Goal: Transaction & Acquisition: Purchase product/service

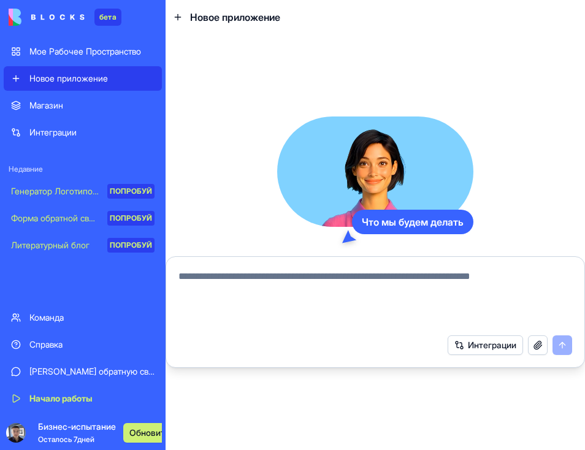
click at [118, 53] on ya-tr-span "Мое Рабочее Пространство" at bounding box center [85, 51] width 112 height 10
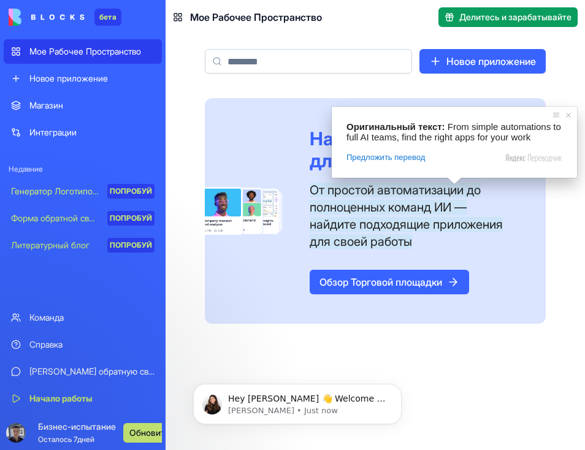
click at [374, 282] on ya-tr-span "Обзор Торговой площадки" at bounding box center [380, 282] width 123 height 15
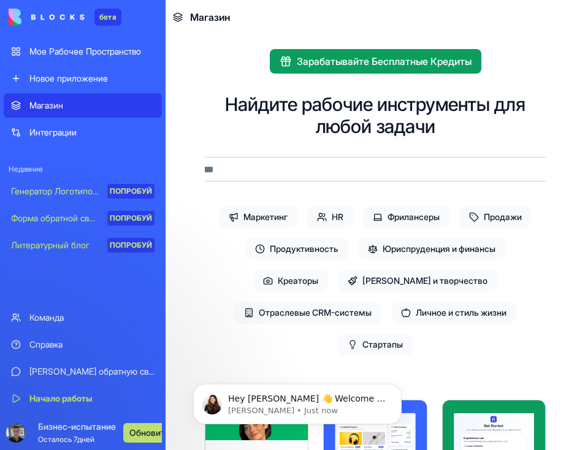
click at [361, 169] on input at bounding box center [375, 169] width 429 height 25
click at [309, 166] on input at bounding box center [375, 169] width 429 height 25
type input "*"
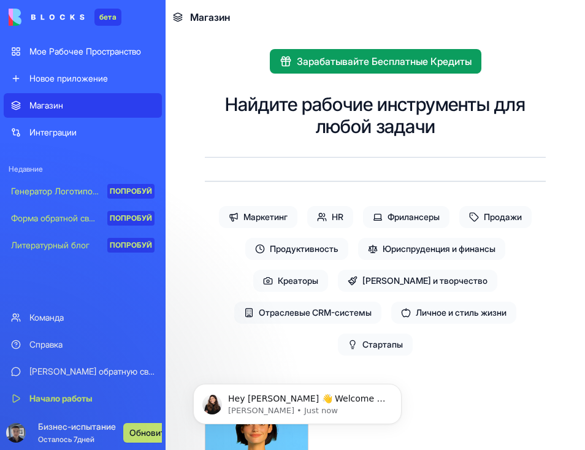
type input "*"
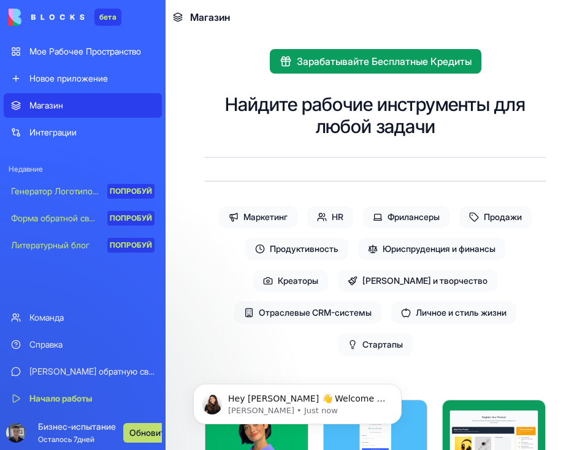
type input "*"
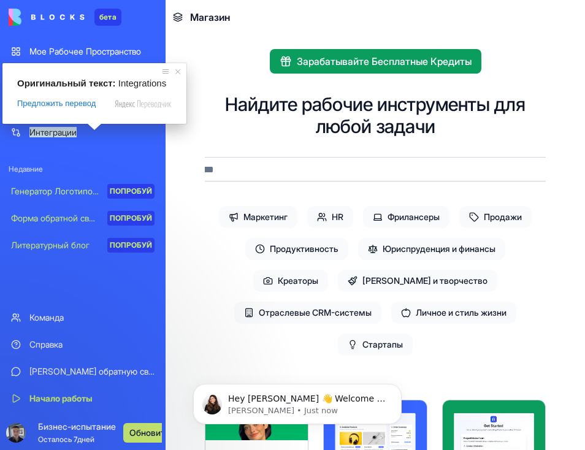
click at [58, 129] on ya-tr-span "Интеграции" at bounding box center [52, 132] width 47 height 10
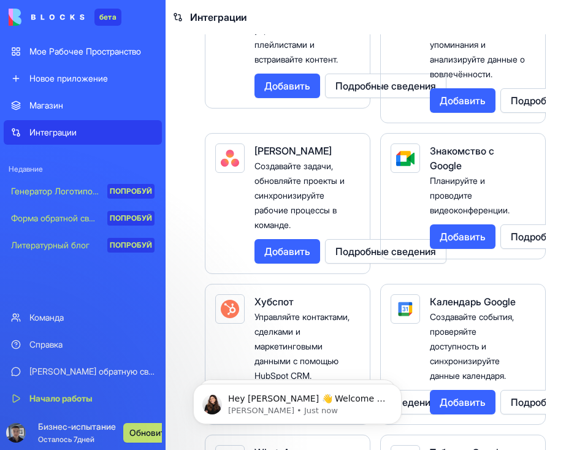
scroll to position [552, 0]
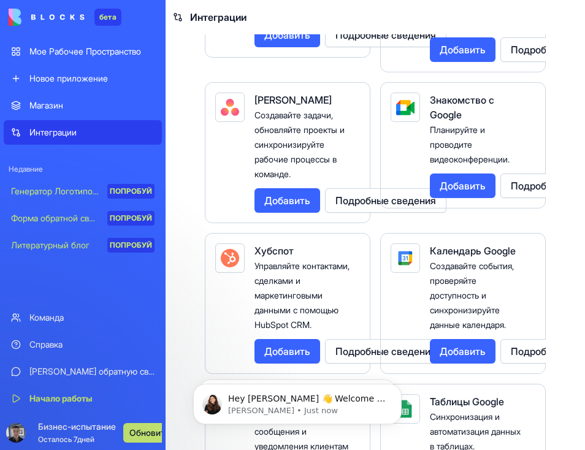
click at [76, 318] on div "Команда" at bounding box center [91, 317] width 125 height 12
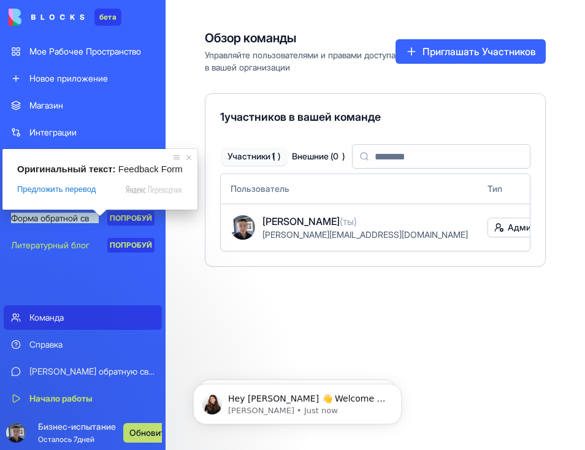
click at [34, 286] on div "Магазин Интеграции Недавние Генератор Логотипов с искусственным Интеллектом ПОП…" at bounding box center [83, 198] width 158 height 210
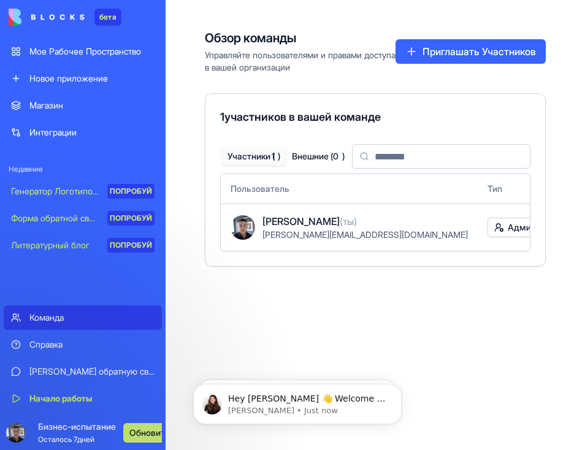
click at [46, 218] on ya-tr-span "Форма обратной связи" at bounding box center [56, 218] width 91 height 10
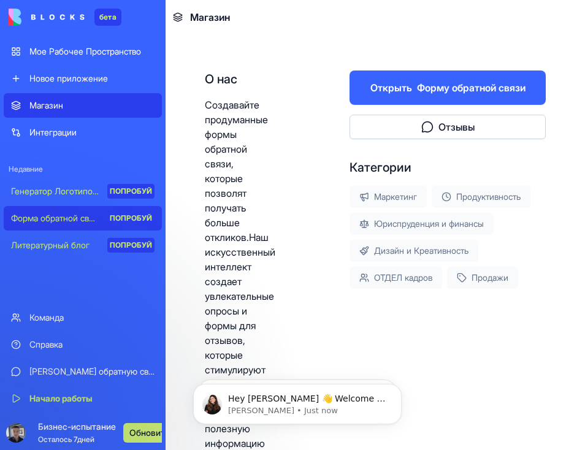
scroll to position [245, 0]
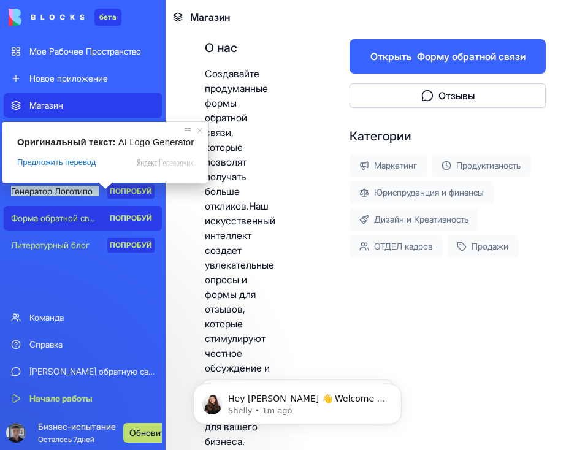
click at [75, 195] on ya-tr-span "Генератор Логотипов с искусственным Интеллектом" at bounding box center [117, 191] width 212 height 10
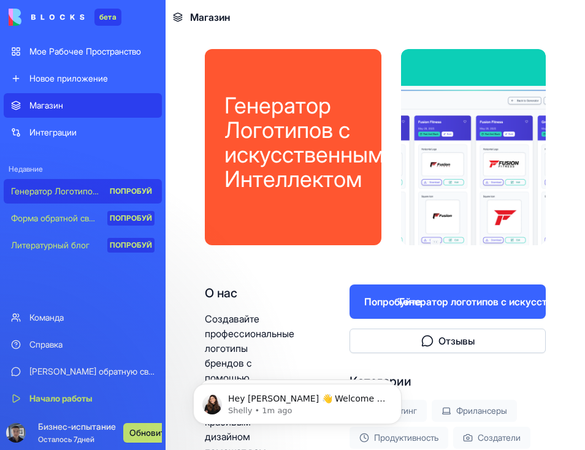
click at [95, 51] on ya-tr-span "Мое Рабочее Пространство" at bounding box center [85, 51] width 112 height 10
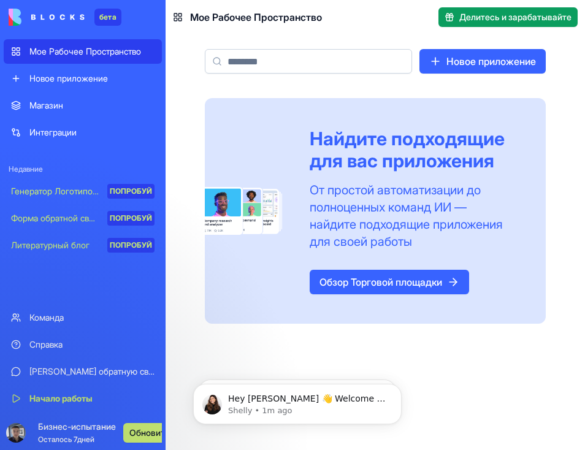
click at [96, 321] on div "Команда" at bounding box center [91, 317] width 125 height 12
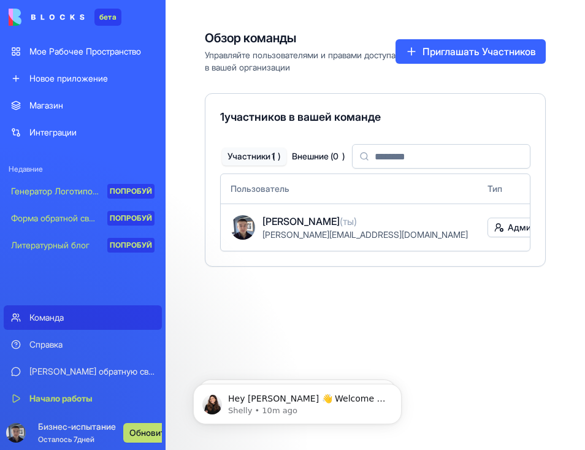
click at [290, 287] on div "Обзор команды Управляйте пользователями и правами доступа в вашей организации П…" at bounding box center [374, 225] width 419 height 450
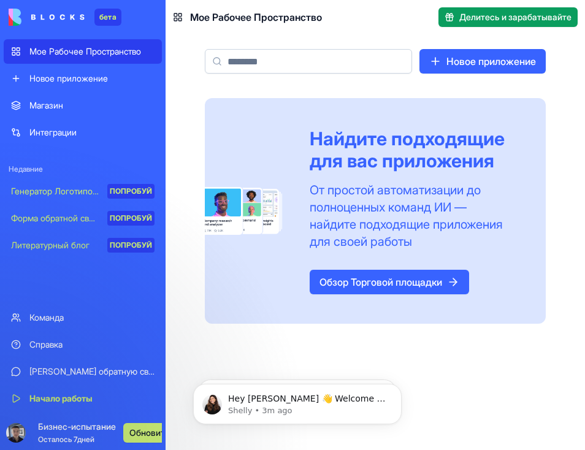
click at [55, 318] on ya-tr-span "Команда" at bounding box center [46, 317] width 34 height 10
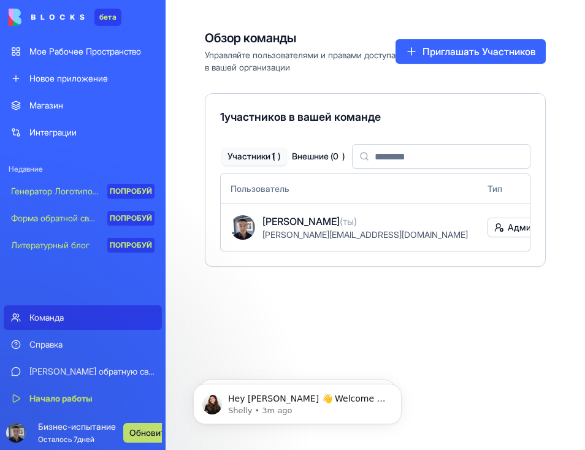
click at [53, 398] on ya-tr-span "Начало работы" at bounding box center [60, 398] width 63 height 10
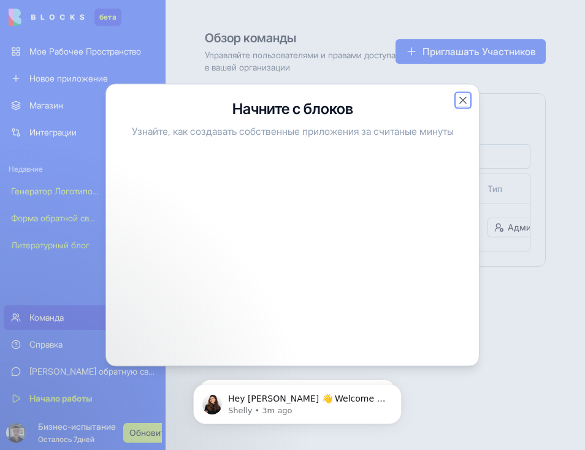
click at [465, 99] on button "Закрыть" at bounding box center [463, 100] width 12 height 12
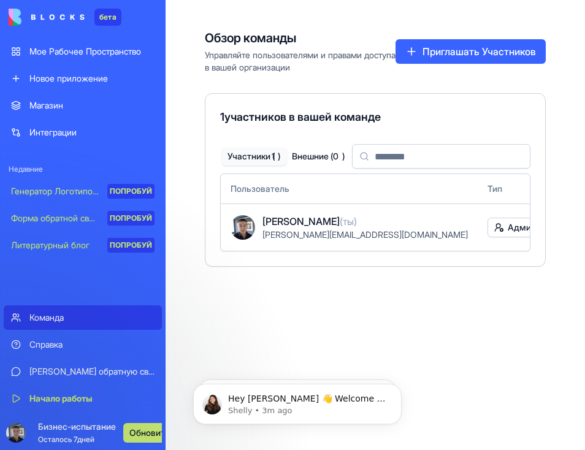
click at [66, 137] on ya-tr-span "Интеграции" at bounding box center [52, 132] width 47 height 10
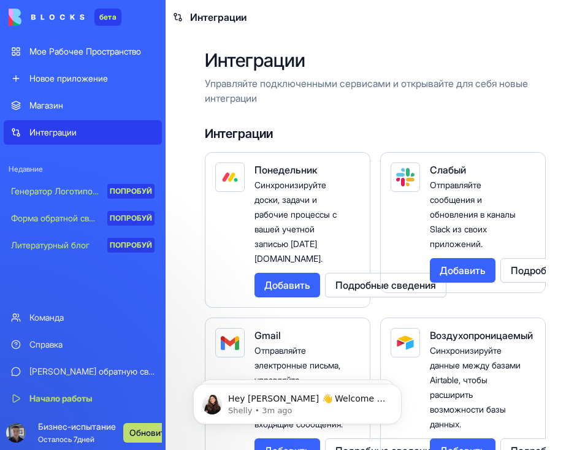
click at [66, 100] on div "Магазин" at bounding box center [91, 105] width 125 height 12
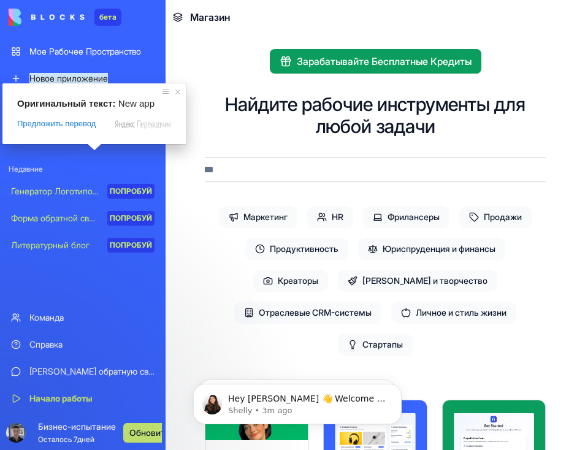
click at [83, 74] on ya-tr-span "Новое приложение" at bounding box center [68, 78] width 78 height 10
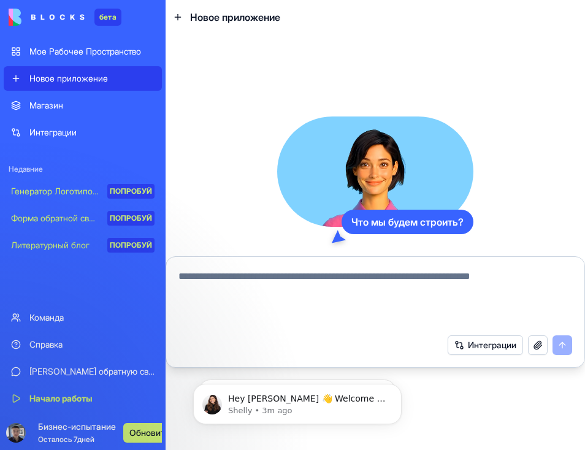
click at [85, 102] on div "Магазин" at bounding box center [91, 105] width 125 height 12
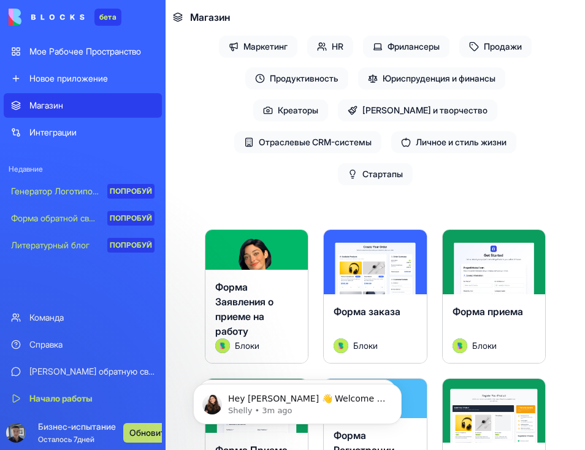
scroll to position [184, 0]
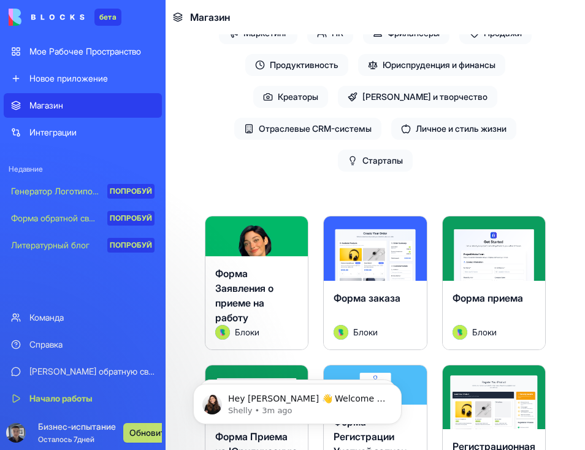
click at [377, 158] on ya-tr-span "Стартапы" at bounding box center [382, 160] width 40 height 12
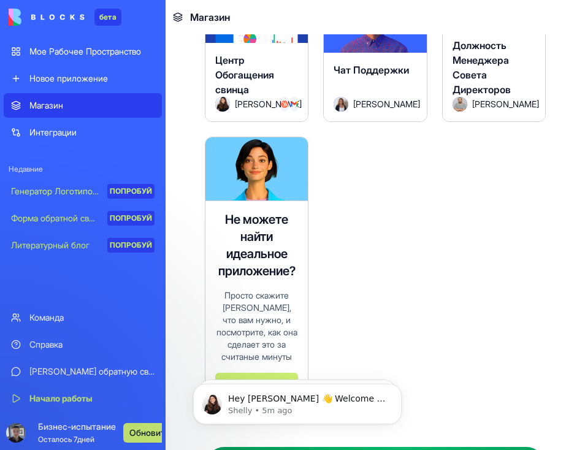
scroll to position [1777, 0]
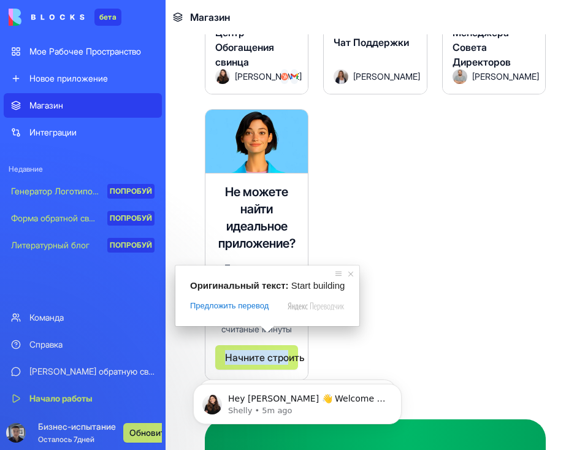
click at [269, 350] on ya-tr-span "Начните строить" at bounding box center [256, 357] width 63 height 15
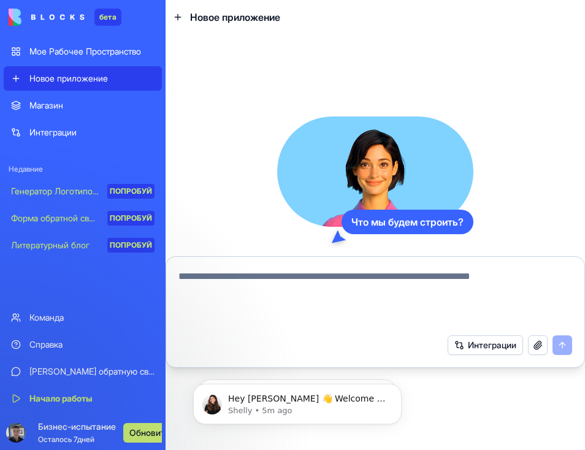
click at [464, 342] on button "Интеграции" at bounding box center [484, 345] width 75 height 20
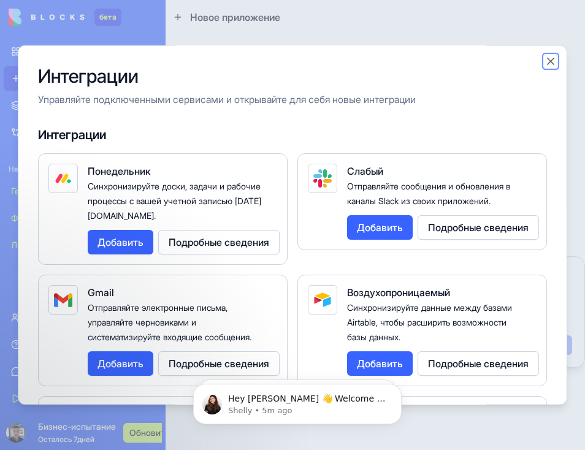
click at [553, 67] on button "Закрыть" at bounding box center [550, 61] width 12 height 12
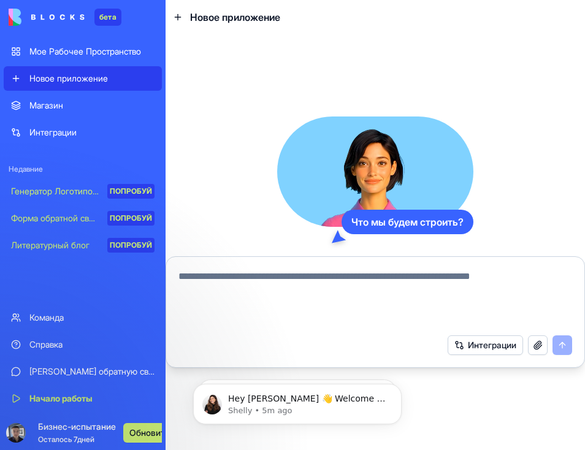
click at [278, 293] on textarea at bounding box center [374, 298] width 393 height 59
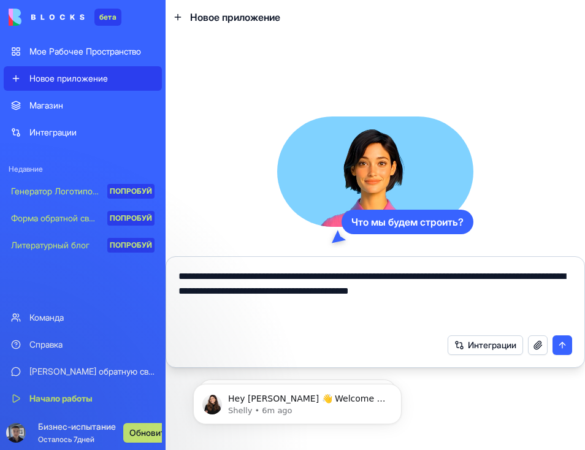
type textarea "**********"
click at [564, 341] on button "submit" at bounding box center [562, 345] width 20 height 20
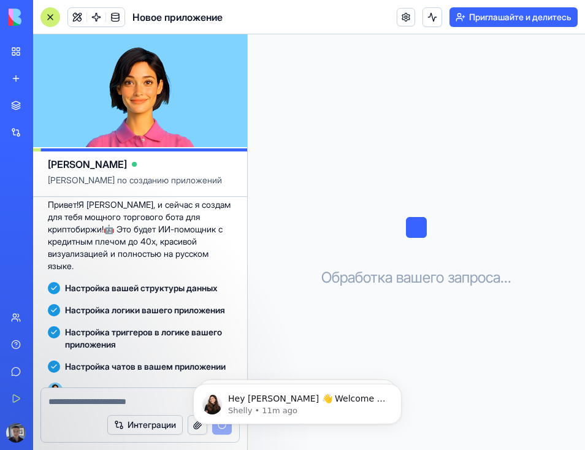
scroll to position [157, 0]
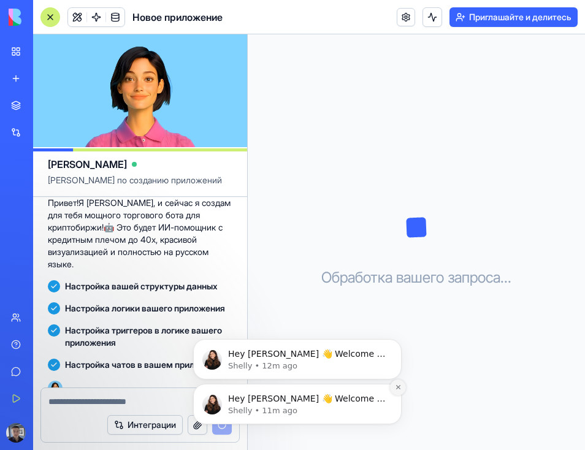
click at [400, 391] on button "Dismiss notification" at bounding box center [398, 387] width 16 height 16
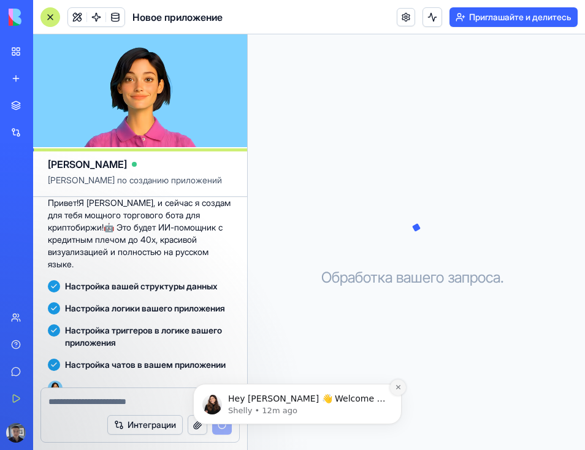
click at [397, 385] on icon "Dismiss notification" at bounding box center [398, 387] width 7 height 7
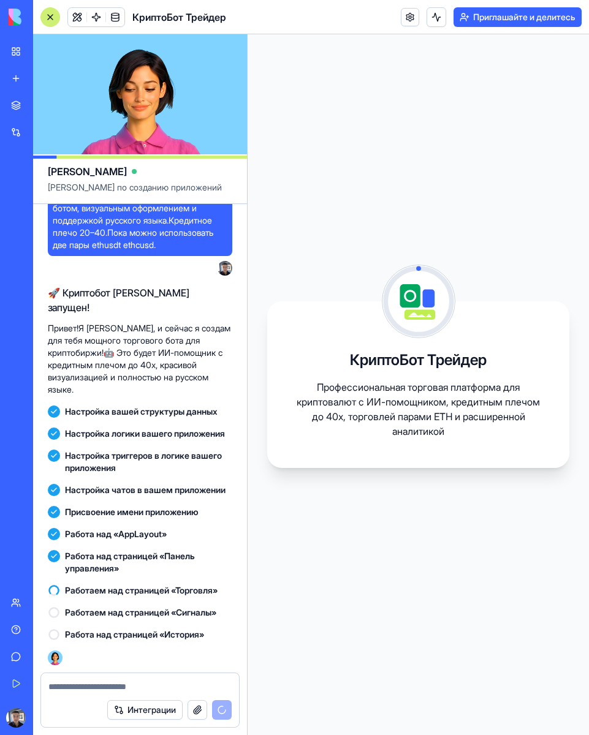
scroll to position [24, 0]
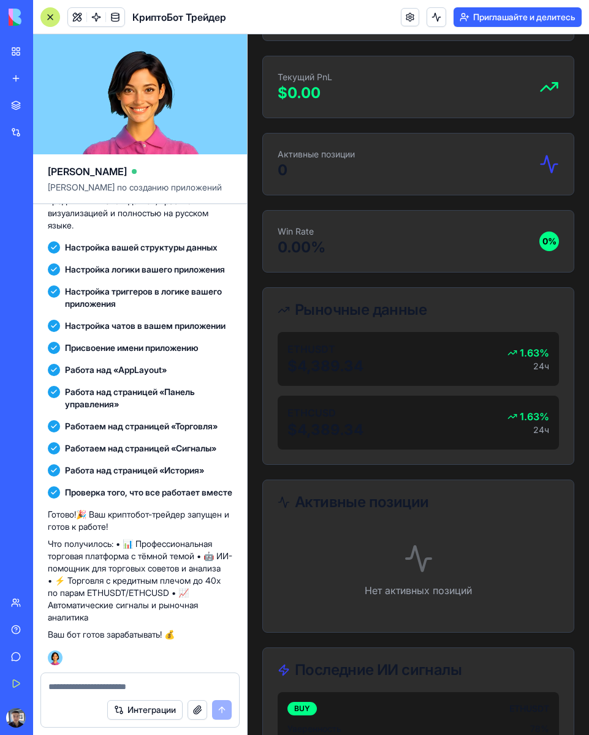
scroll to position [184, 0]
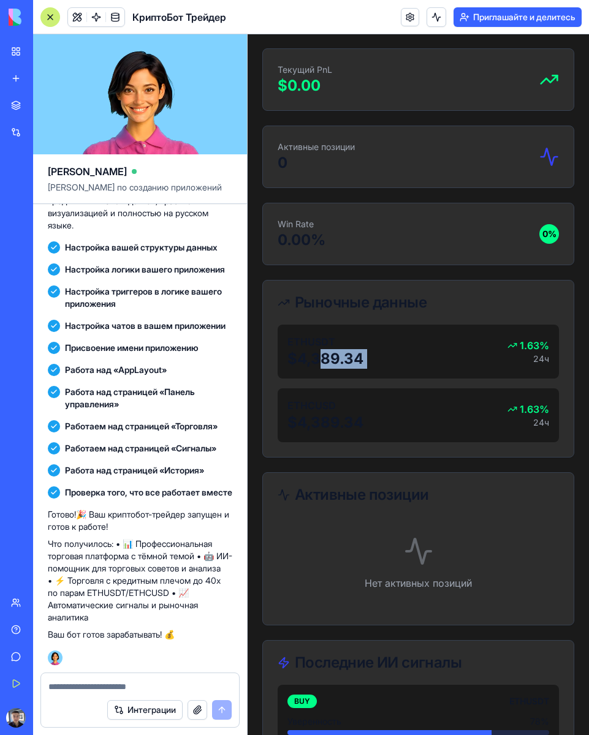
drag, startPoint x: 323, startPoint y: 354, endPoint x: 444, endPoint y: 346, distance: 121.0
click at [444, 346] on div "ETHUSDT $4,389.34 1.63% 24ч" at bounding box center [418, 352] width 281 height 54
click at [520, 449] on div "Нет активных позиций" at bounding box center [418, 563] width 281 height 93
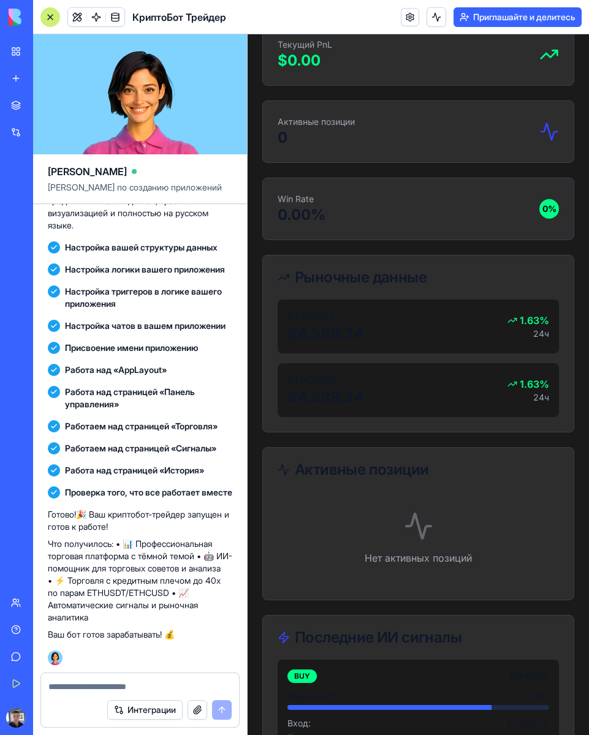
scroll to position [198, 0]
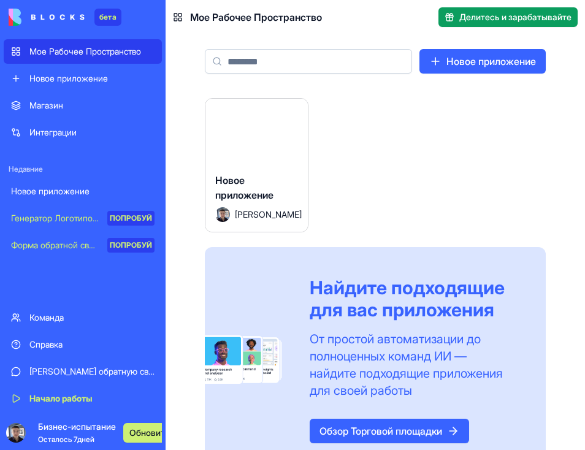
click at [81, 324] on link "Команда" at bounding box center [83, 317] width 158 height 25
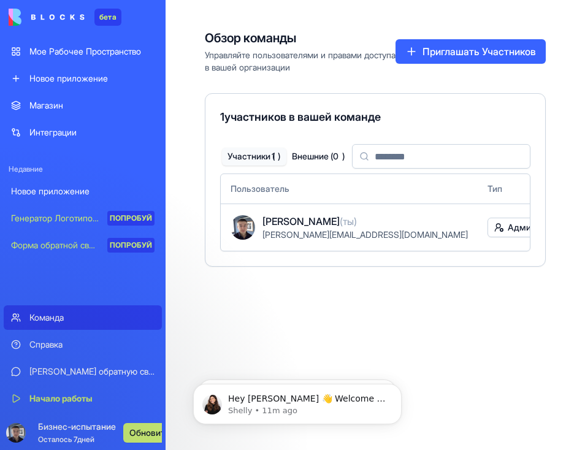
click at [347, 301] on div "Обзор команды Управляйте пользователями и правами доступа в вашей организации П…" at bounding box center [374, 225] width 419 height 450
click at [102, 52] on ya-tr-span "Мое Рабочее Пространство" at bounding box center [85, 51] width 112 height 10
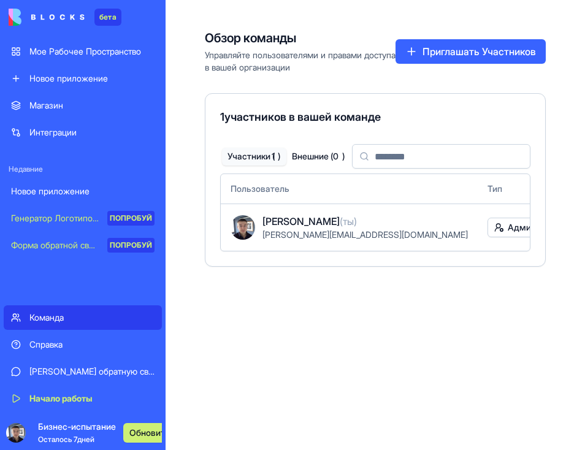
click at [392, 328] on div "Обзор команды Управляйте пользователями и правами доступа в вашей организации П…" at bounding box center [374, 225] width 419 height 450
click at [386, 301] on div "Обзор команды Управляйте пользователями и правами доступа в вашей организации П…" at bounding box center [374, 225] width 419 height 450
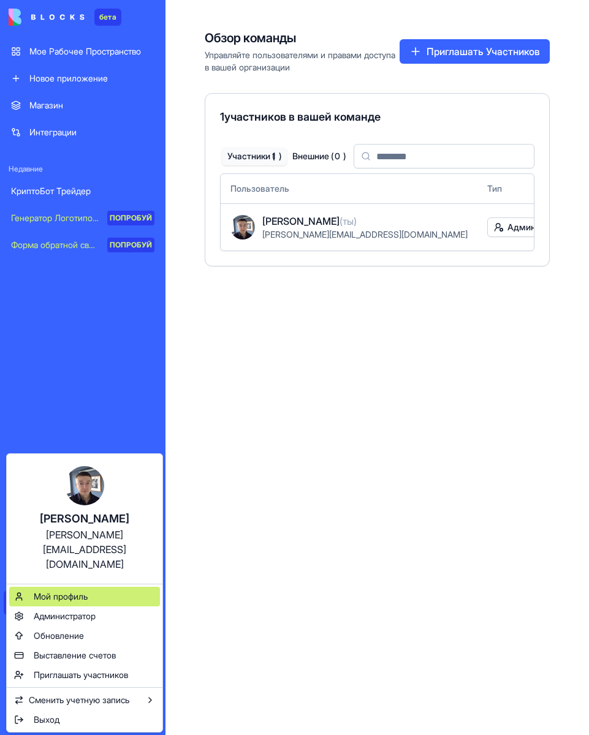
click at [76, 449] on ya-tr-span "Мой профиль" at bounding box center [61, 596] width 54 height 10
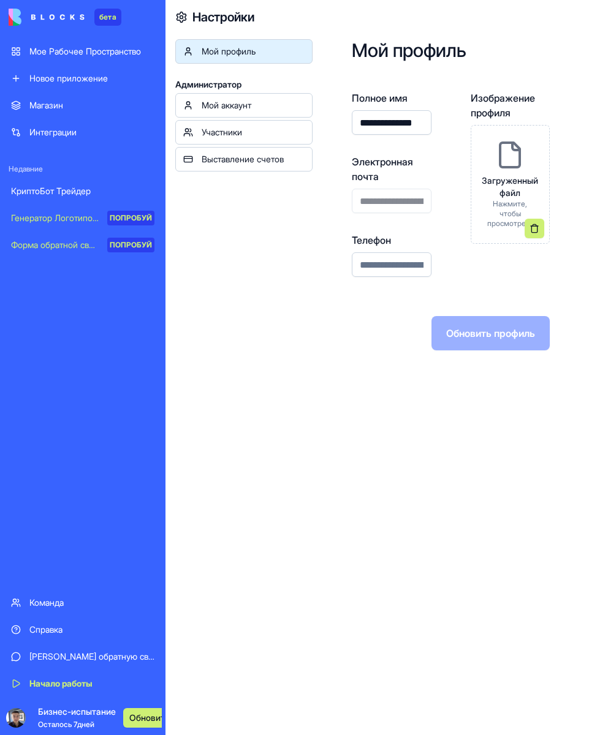
click at [252, 157] on ya-tr-span "Выставление счетов" at bounding box center [243, 159] width 82 height 10
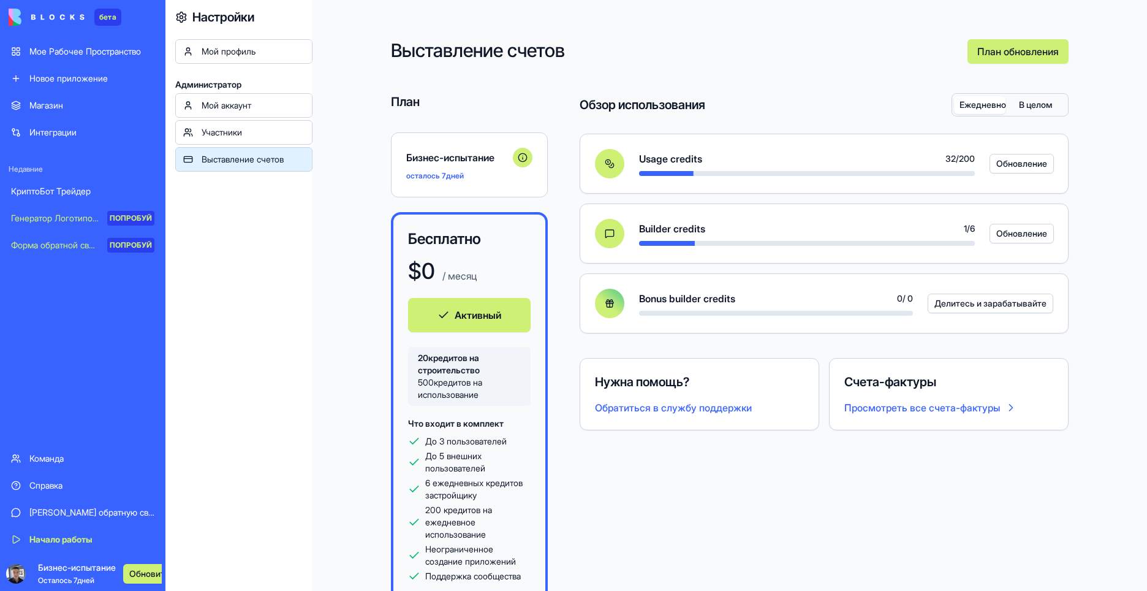
click at [584, 167] on ya-tr-span "Обновление" at bounding box center [1021, 163] width 51 height 12
click at [584, 233] on button "Обновление" at bounding box center [1022, 234] width 64 height 20
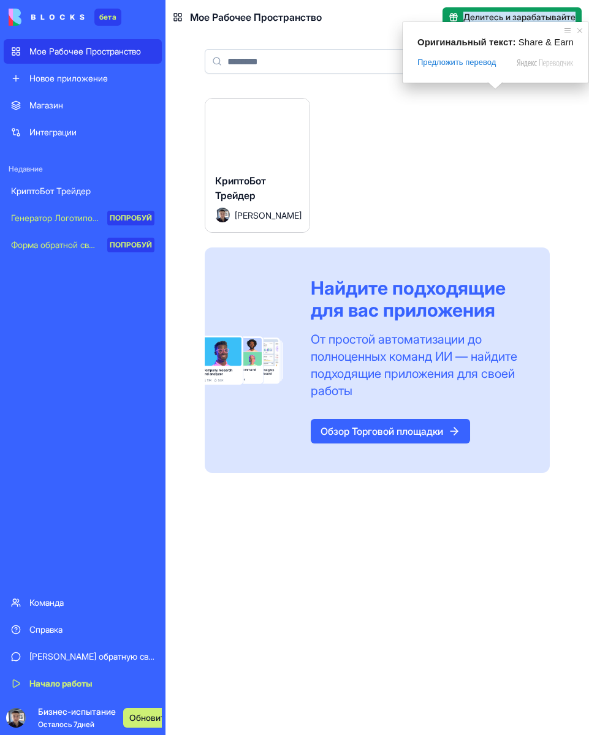
click at [529, 18] on ya-tr-span "Делитесь и зарабатывайте" at bounding box center [519, 17] width 112 height 10
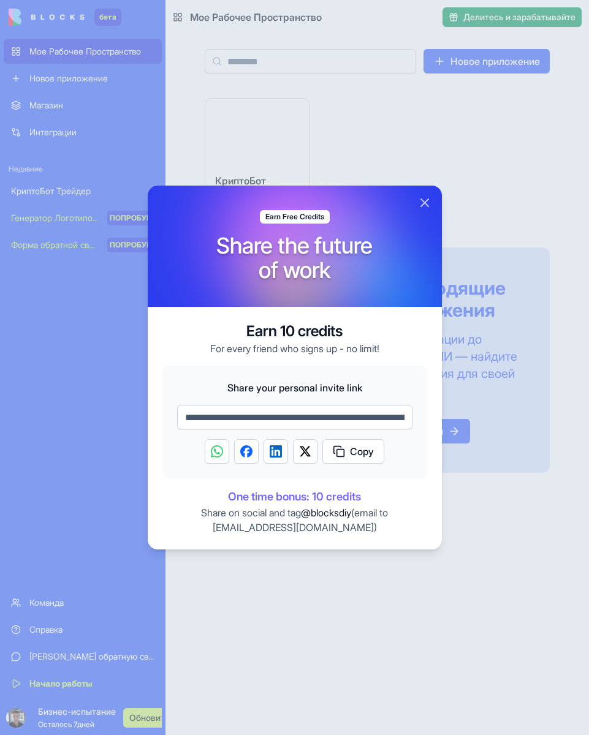
click at [354, 449] on span "Copy" at bounding box center [362, 451] width 24 height 15
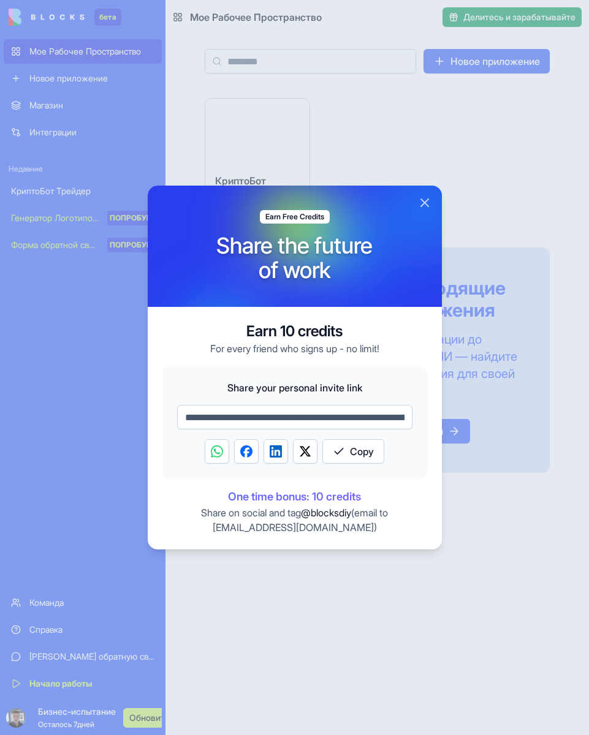
click at [426, 205] on button "Close" at bounding box center [424, 202] width 15 height 15
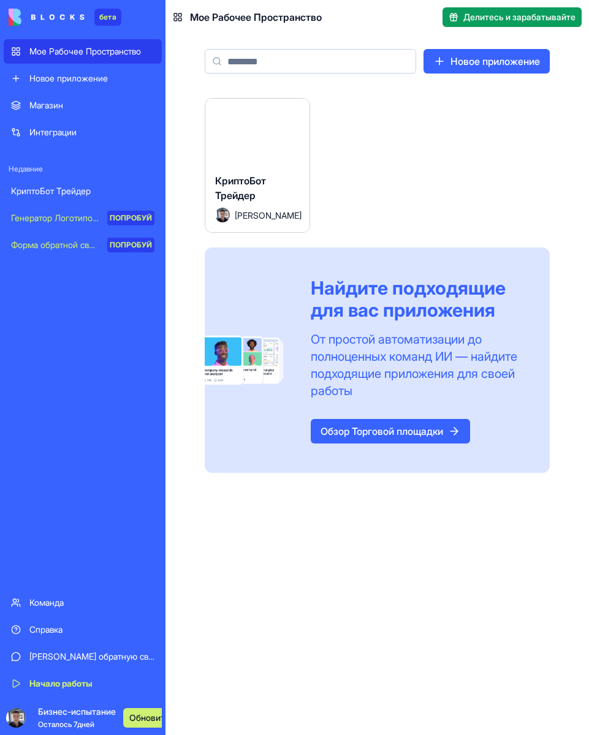
click at [255, 134] on ya-tr-span "Запуск" at bounding box center [258, 131] width 26 height 15
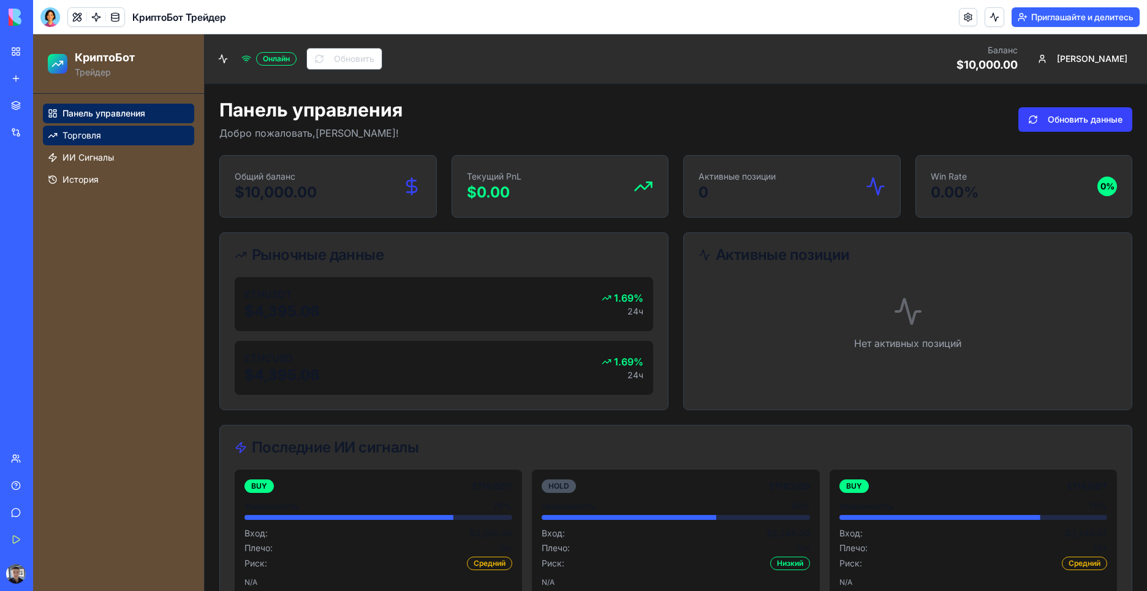
click at [94, 140] on span "Торговля" at bounding box center [82, 135] width 39 height 12
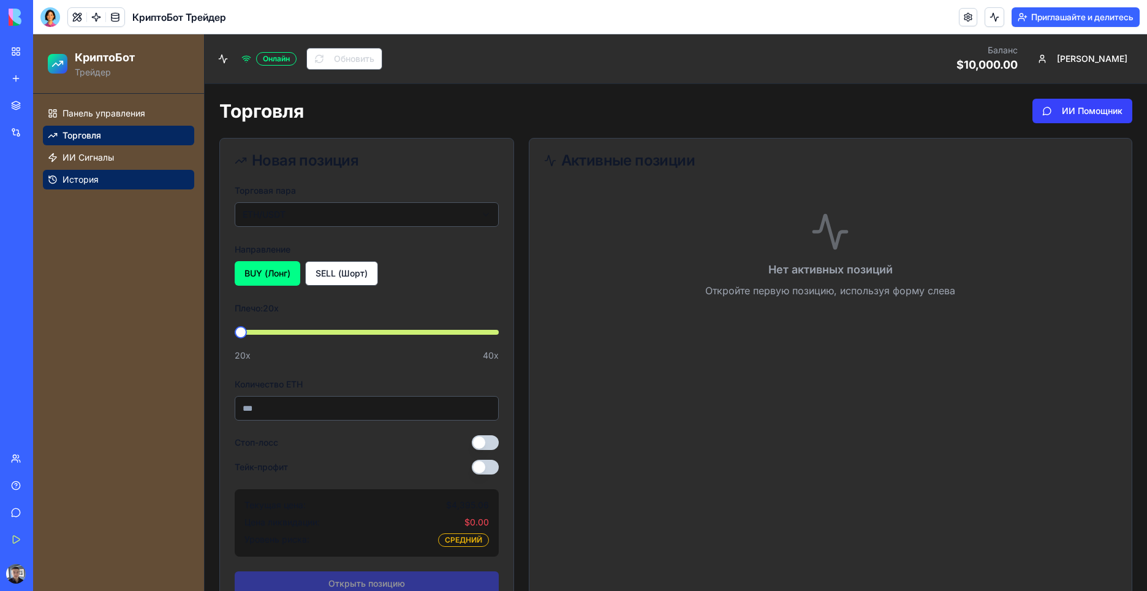
click at [113, 180] on link "История" at bounding box center [118, 180] width 151 height 20
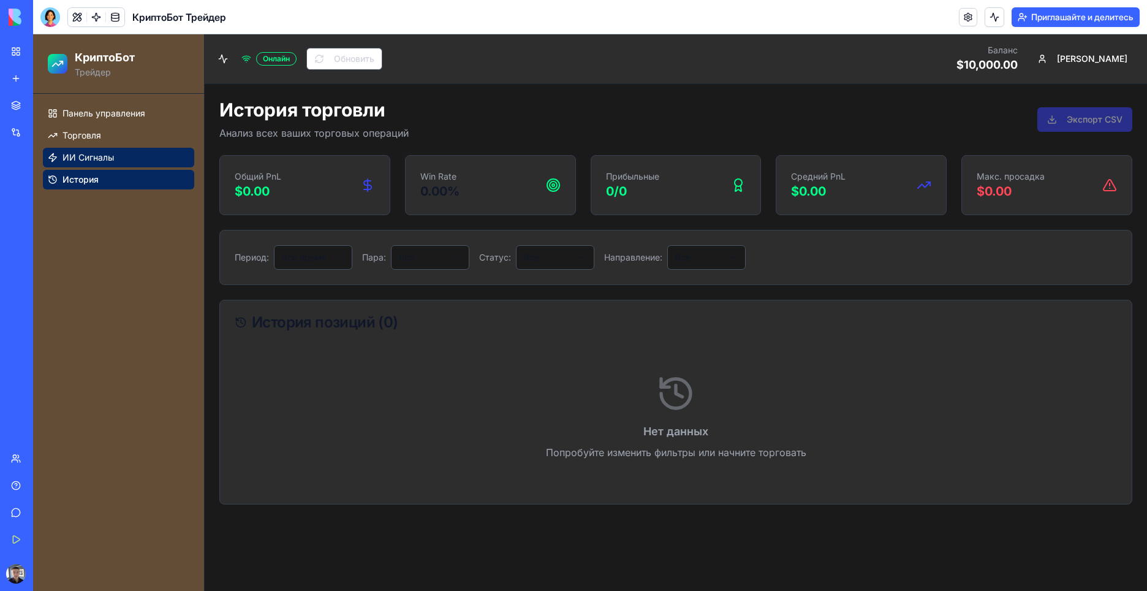
click at [135, 148] on link "ИИ Сигналы" at bounding box center [118, 158] width 151 height 20
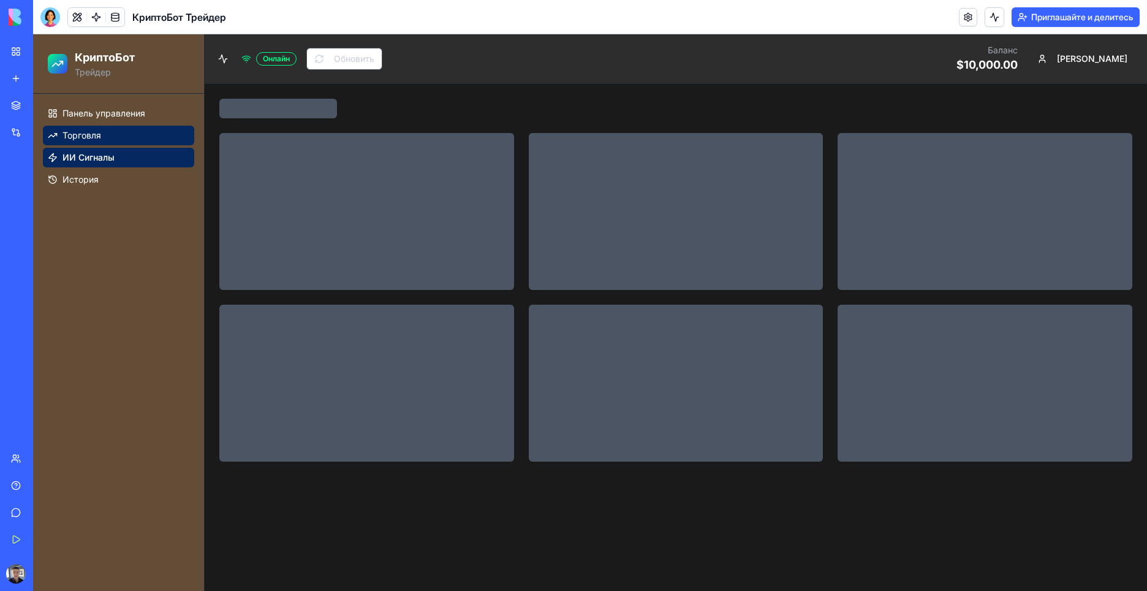
click at [145, 137] on link "Торговля" at bounding box center [118, 136] width 151 height 20
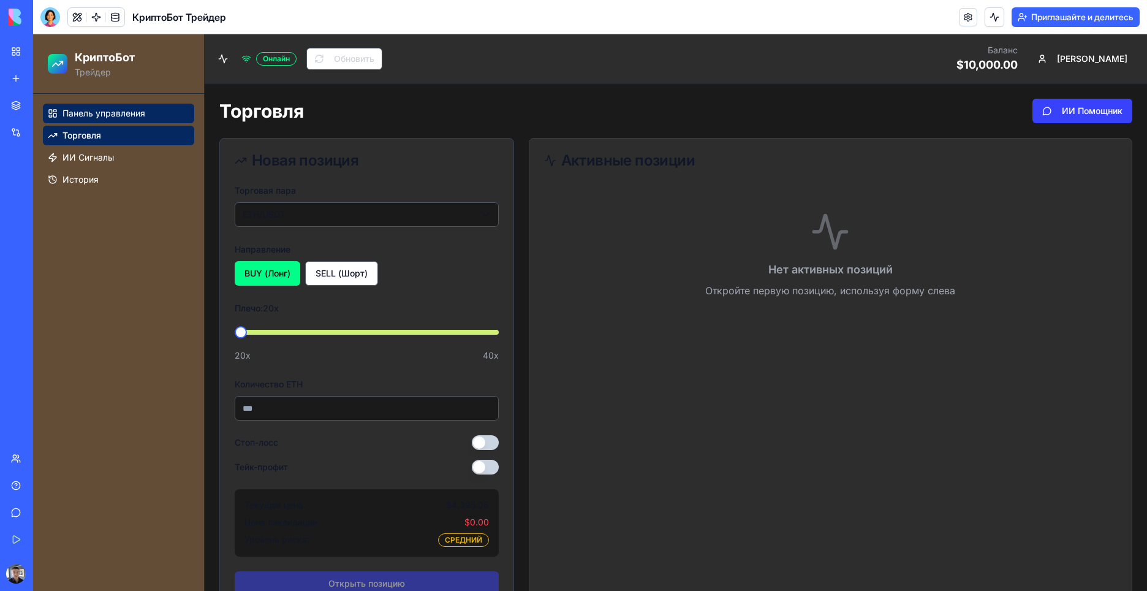
click at [148, 113] on link "Панель управления" at bounding box center [118, 114] width 151 height 20
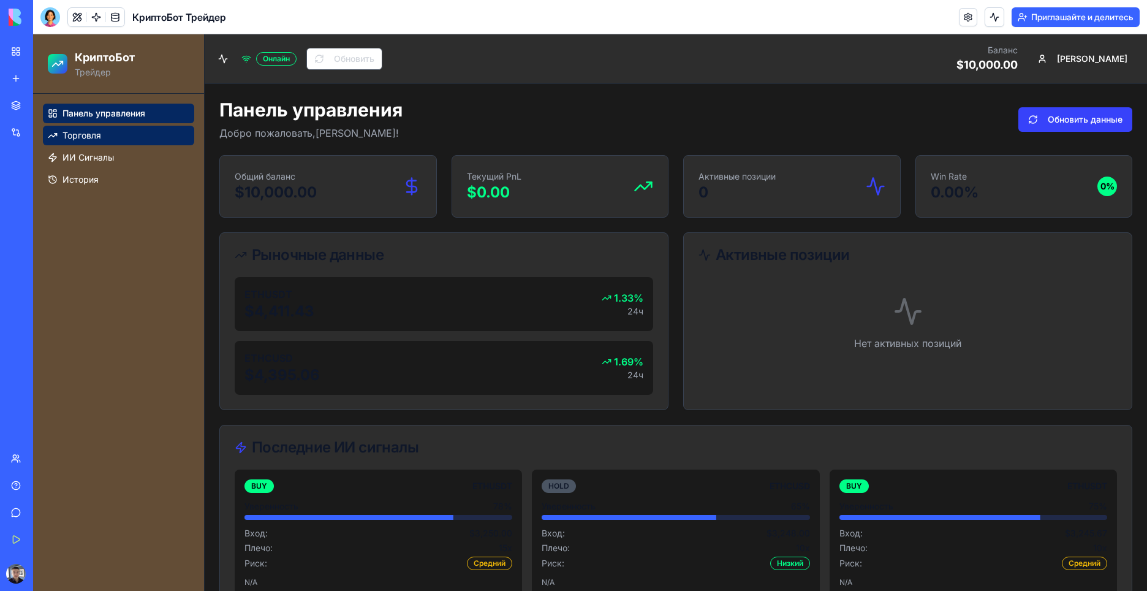
click at [105, 139] on link "Торговля" at bounding box center [118, 136] width 151 height 20
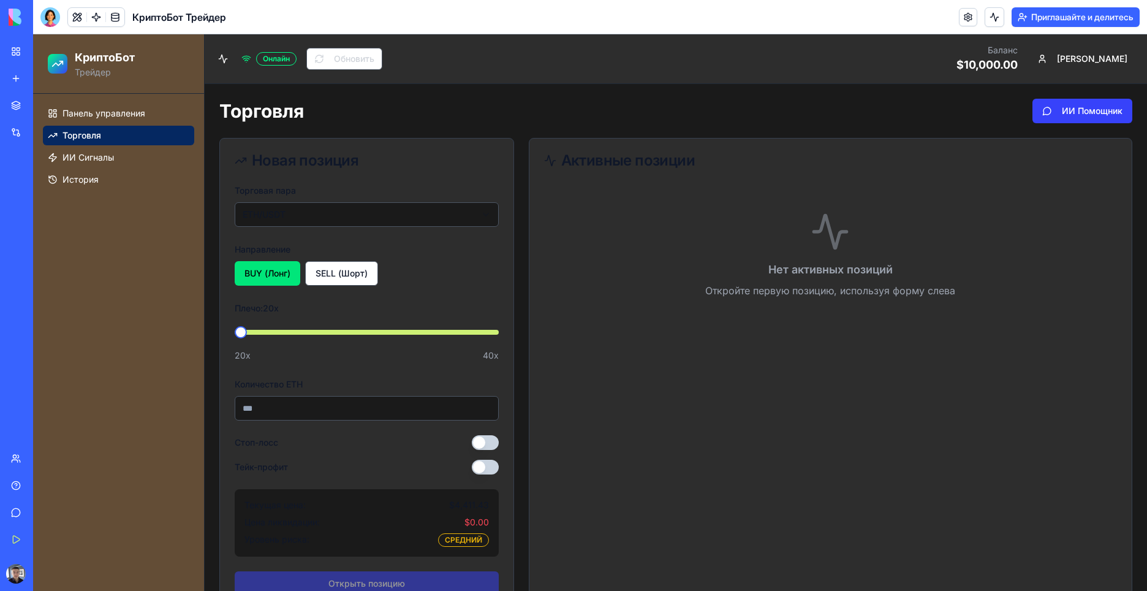
click at [271, 273] on button "BUY (Лонг)" at bounding box center [268, 273] width 66 height 25
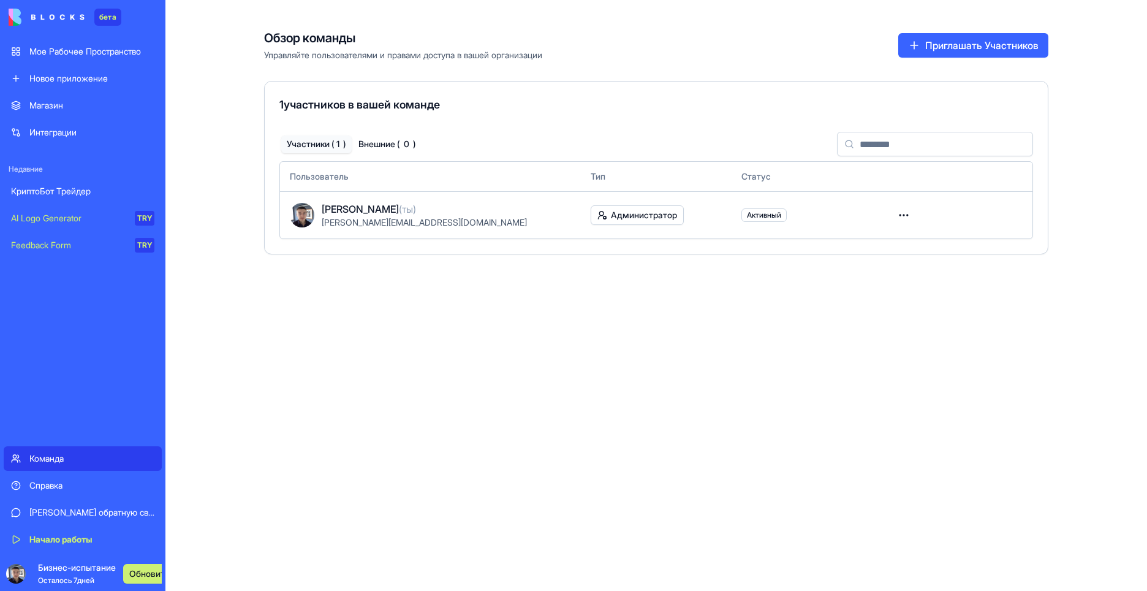
click at [449, 316] on div "Обзор команды Управляйте пользователями и правами доступа в вашей организации П…" at bounding box center [656, 295] width 982 height 591
click at [70, 134] on ya-tr-span "Интеграции" at bounding box center [52, 132] width 47 height 10
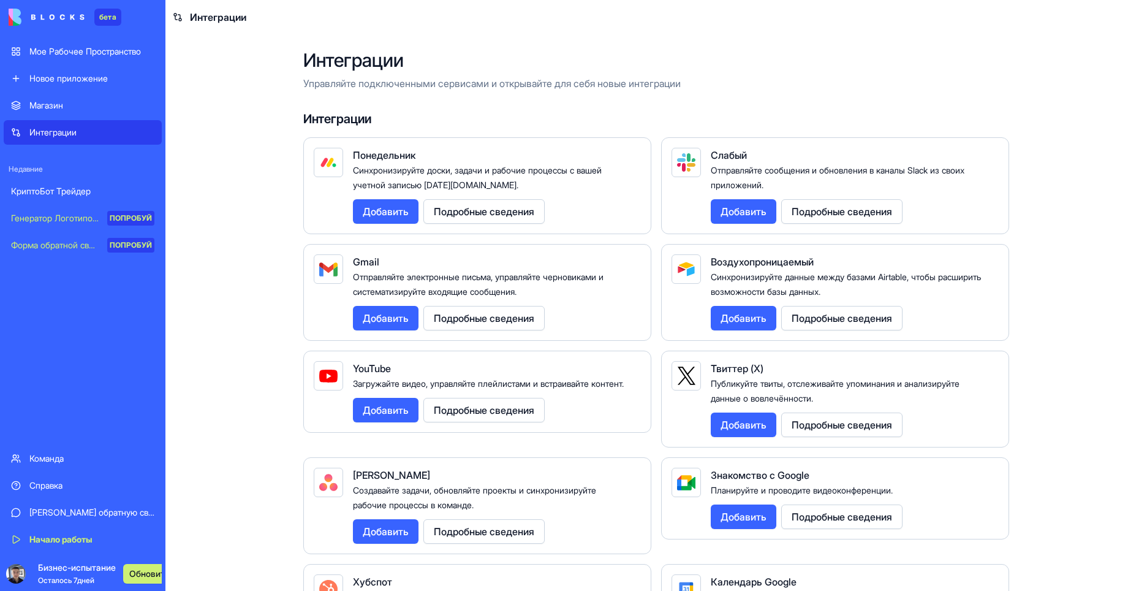
click at [76, 104] on div "Магазин" at bounding box center [91, 105] width 125 height 12
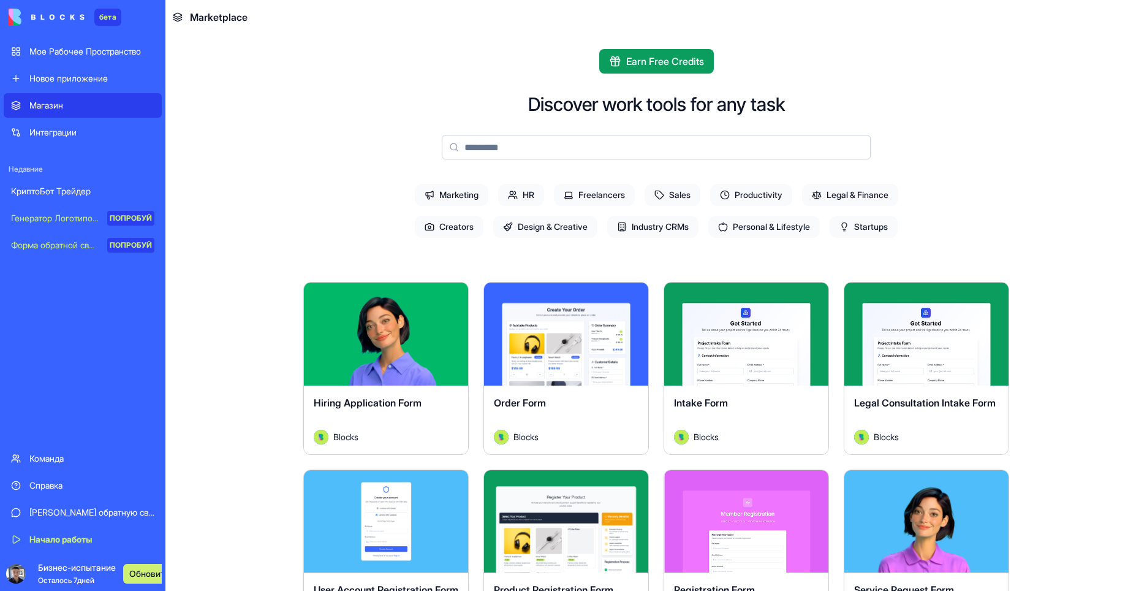
click at [115, 53] on ya-tr-span "Мое Рабочее Пространство" at bounding box center [85, 51] width 112 height 10
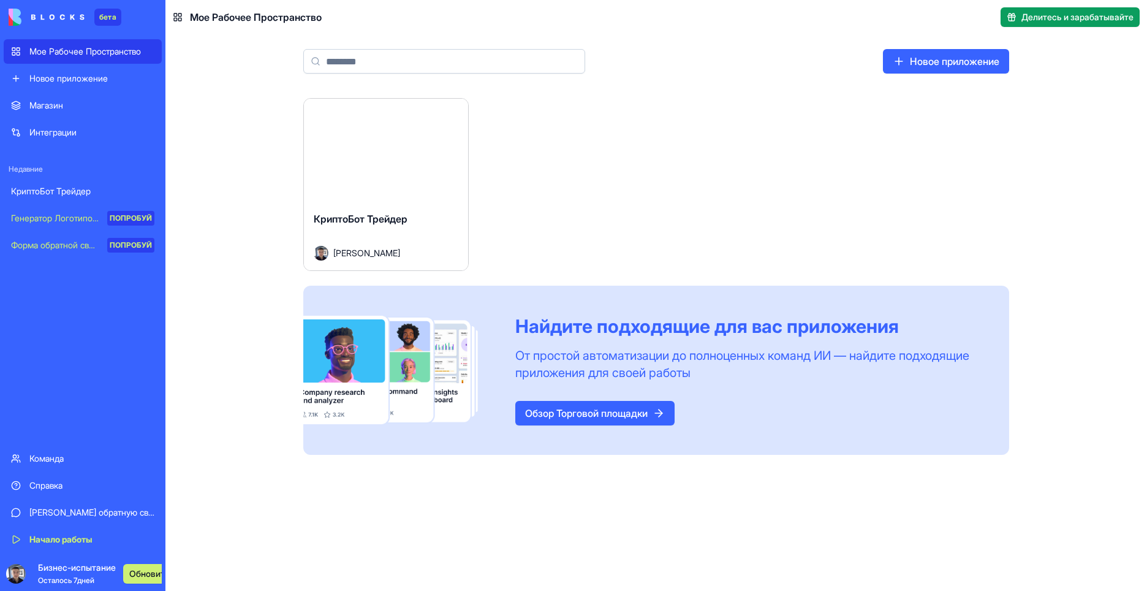
click at [75, 542] on ya-tr-span "Начало работы" at bounding box center [60, 539] width 63 height 10
